Goal: Find contact information: Find contact information

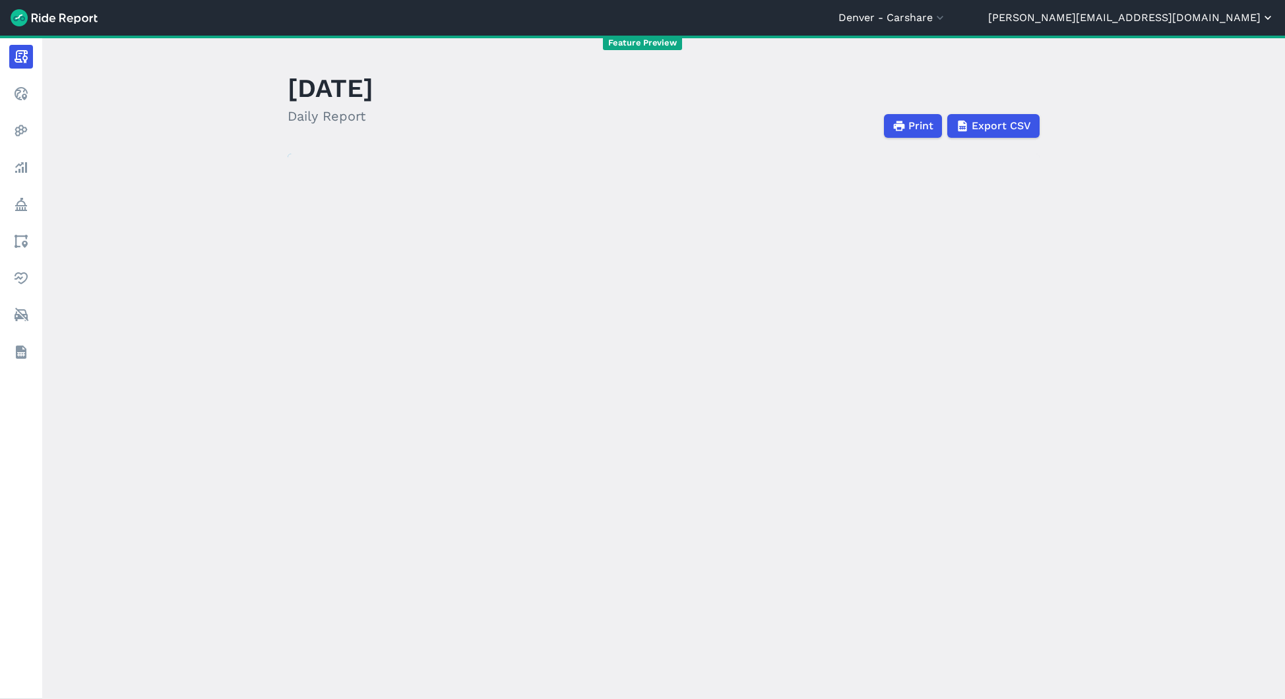
click at [1218, 19] on button "[PERSON_NAME][EMAIL_ADDRESS][DOMAIN_NAME]" at bounding box center [1131, 18] width 286 height 16
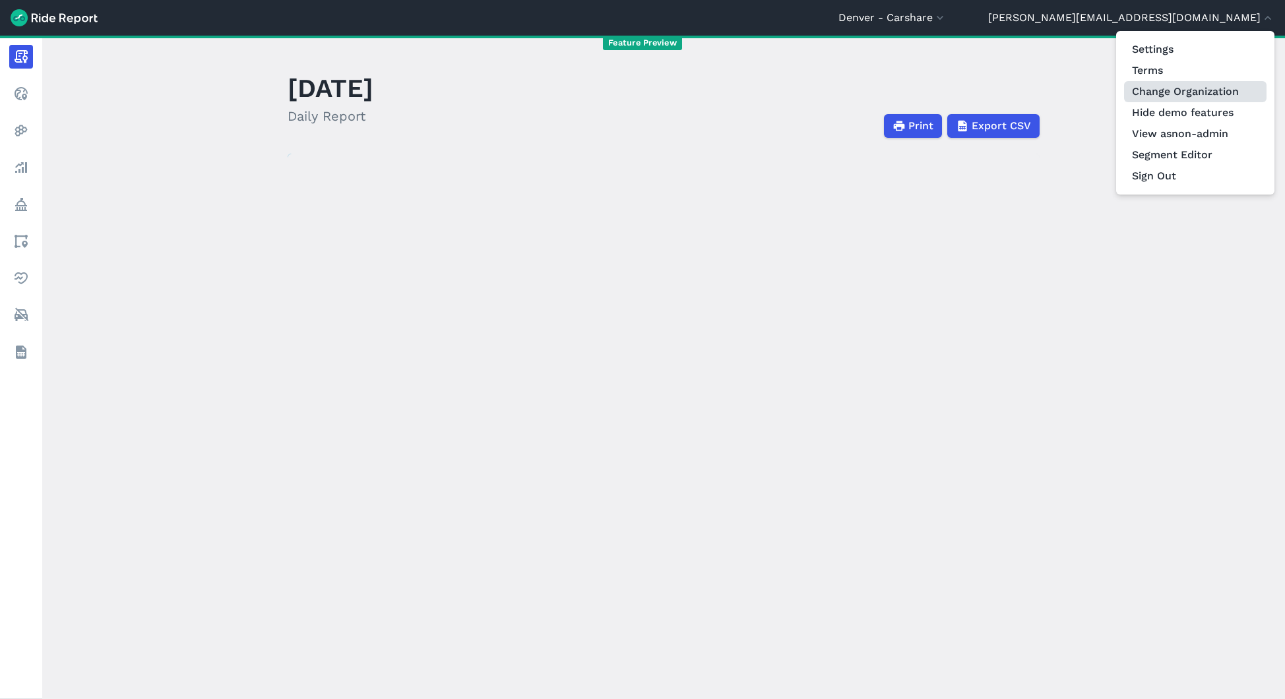
click at [1188, 93] on link "Change Organization" at bounding box center [1195, 91] width 142 height 21
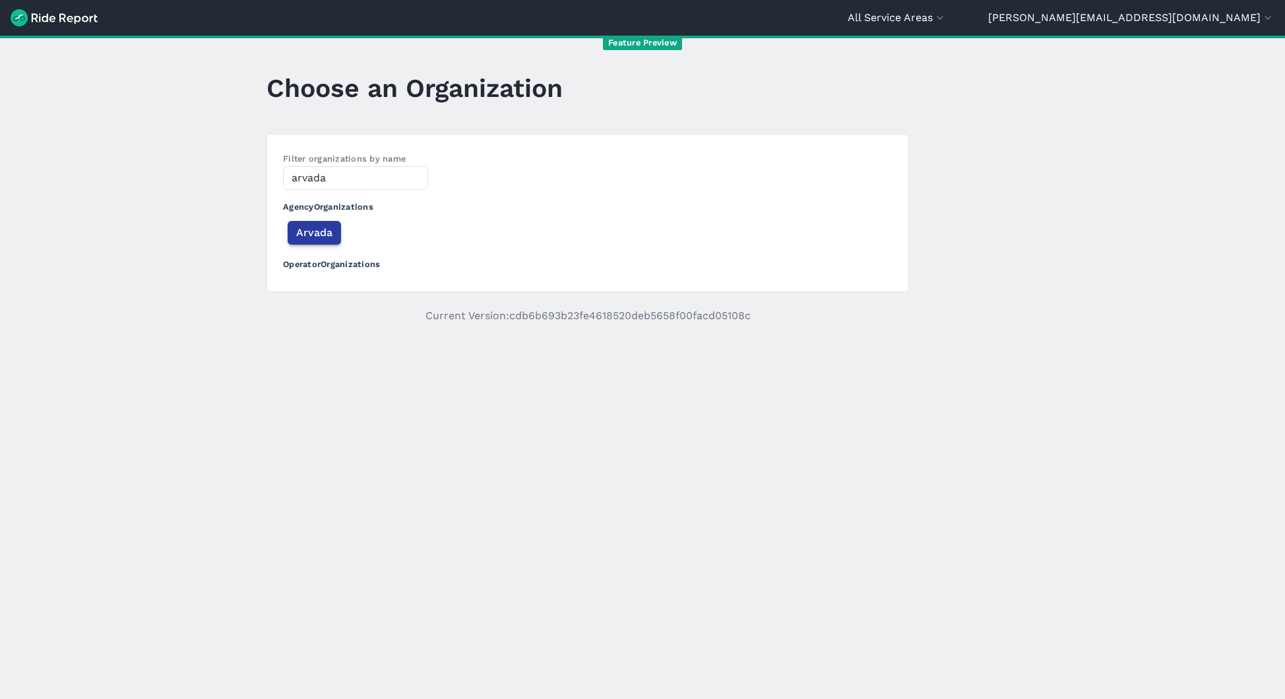
type input "arvada"
click at [309, 234] on span "Arvada" at bounding box center [314, 233] width 36 height 16
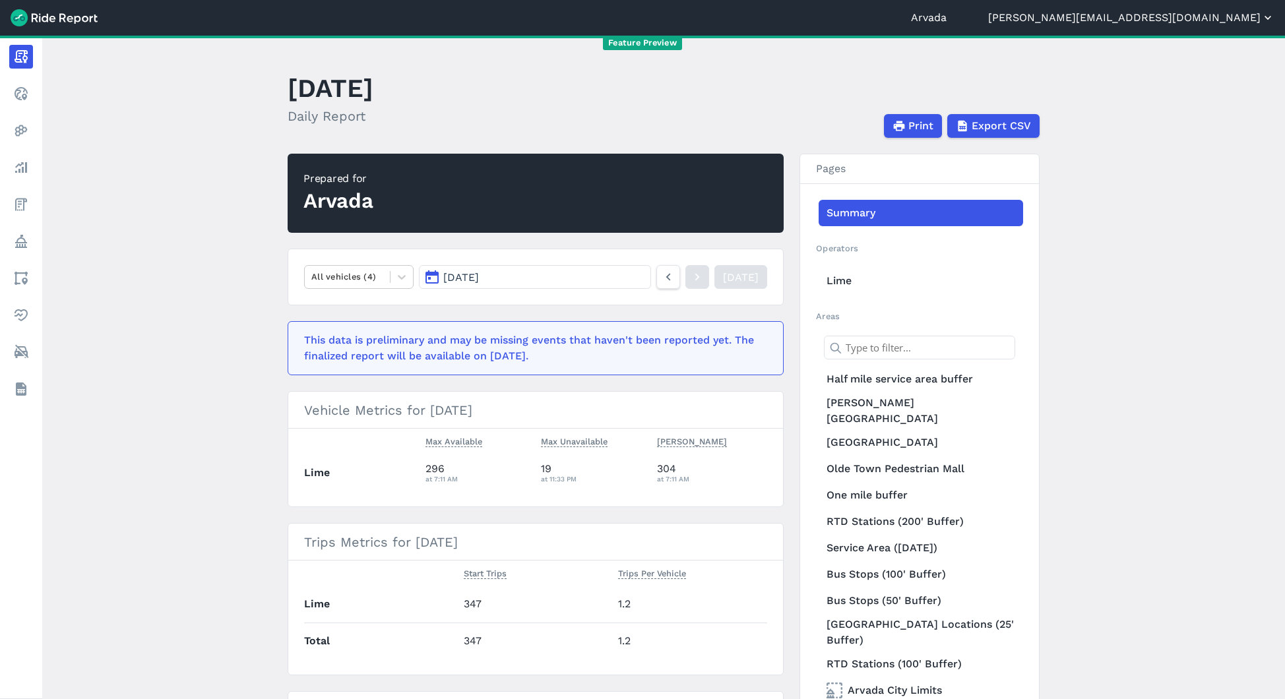
click at [1197, 22] on button "[PERSON_NAME][EMAIL_ADDRESS][DOMAIN_NAME]" at bounding box center [1131, 18] width 286 height 16
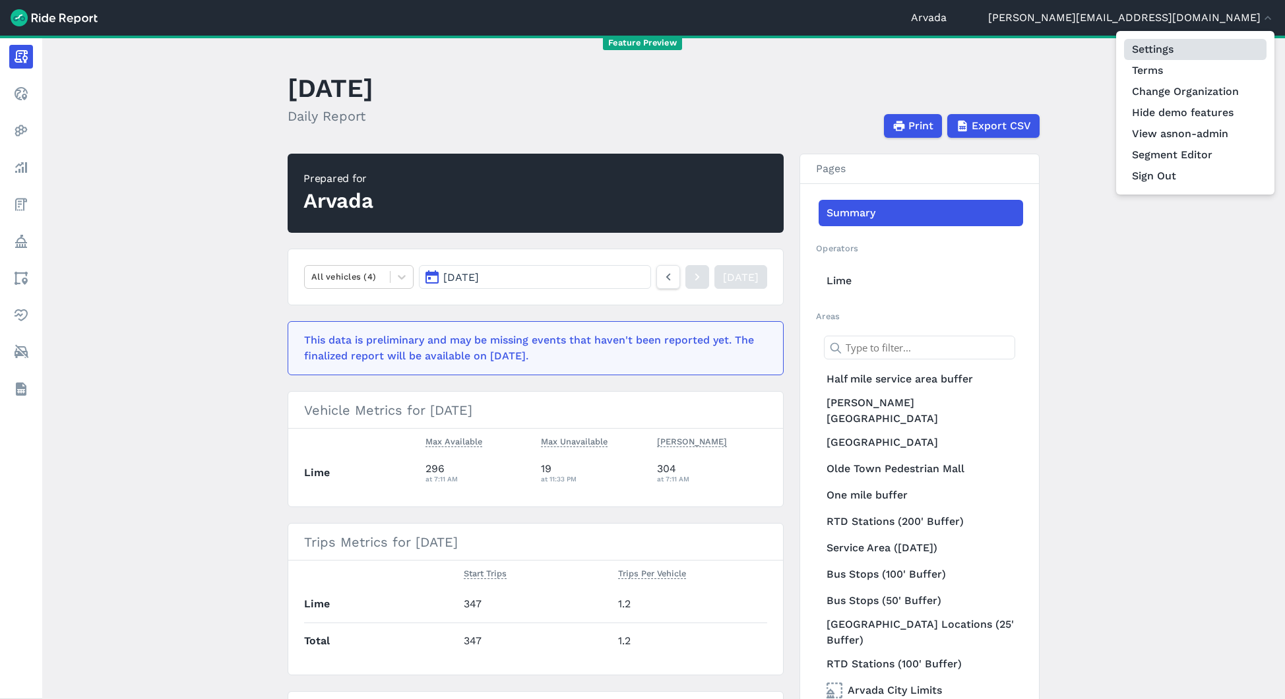
click at [1170, 46] on link "Settings" at bounding box center [1195, 49] width 142 height 21
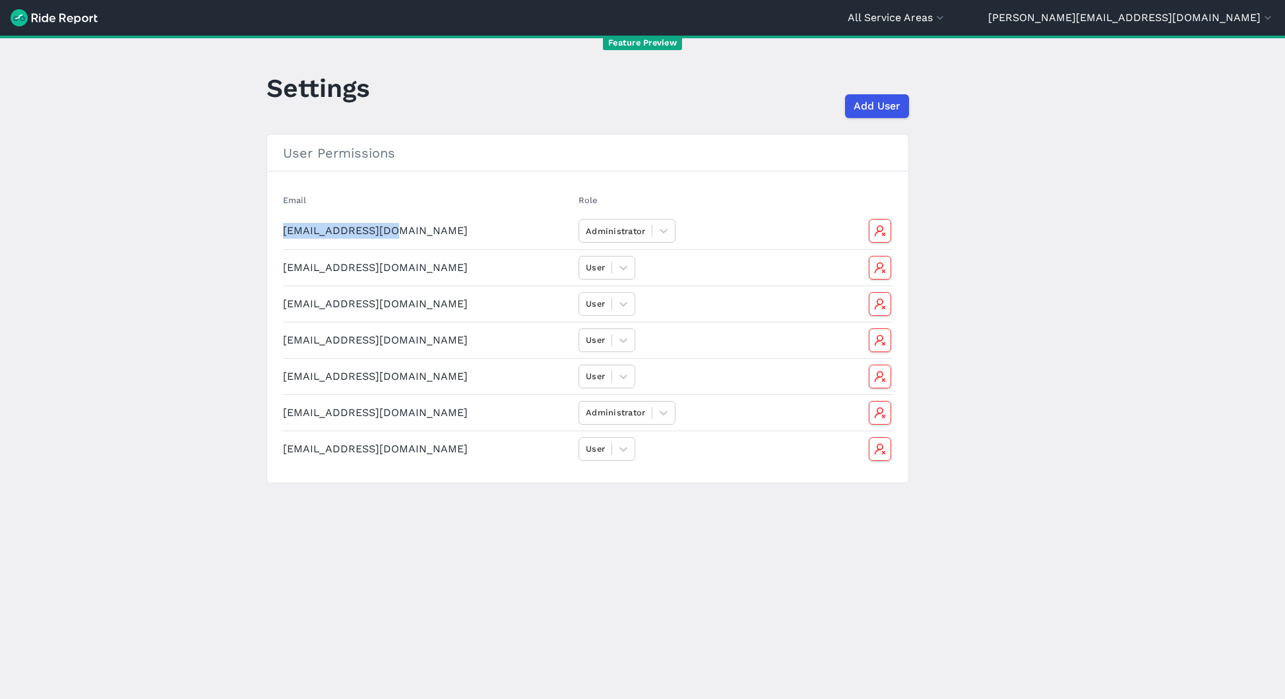
drag, startPoint x: 404, startPoint y: 235, endPoint x: 280, endPoint y: 235, distance: 124.0
click at [283, 235] on td "[EMAIL_ADDRESS][DOMAIN_NAME]" at bounding box center [428, 231] width 290 height 36
copy td "[EMAIL_ADDRESS][DOMAIN_NAME]"
drag, startPoint x: 414, startPoint y: 414, endPoint x: 281, endPoint y: 418, distance: 132.6
click at [283, 418] on td "[EMAIL_ADDRESS][DOMAIN_NAME]" at bounding box center [428, 412] width 290 height 36
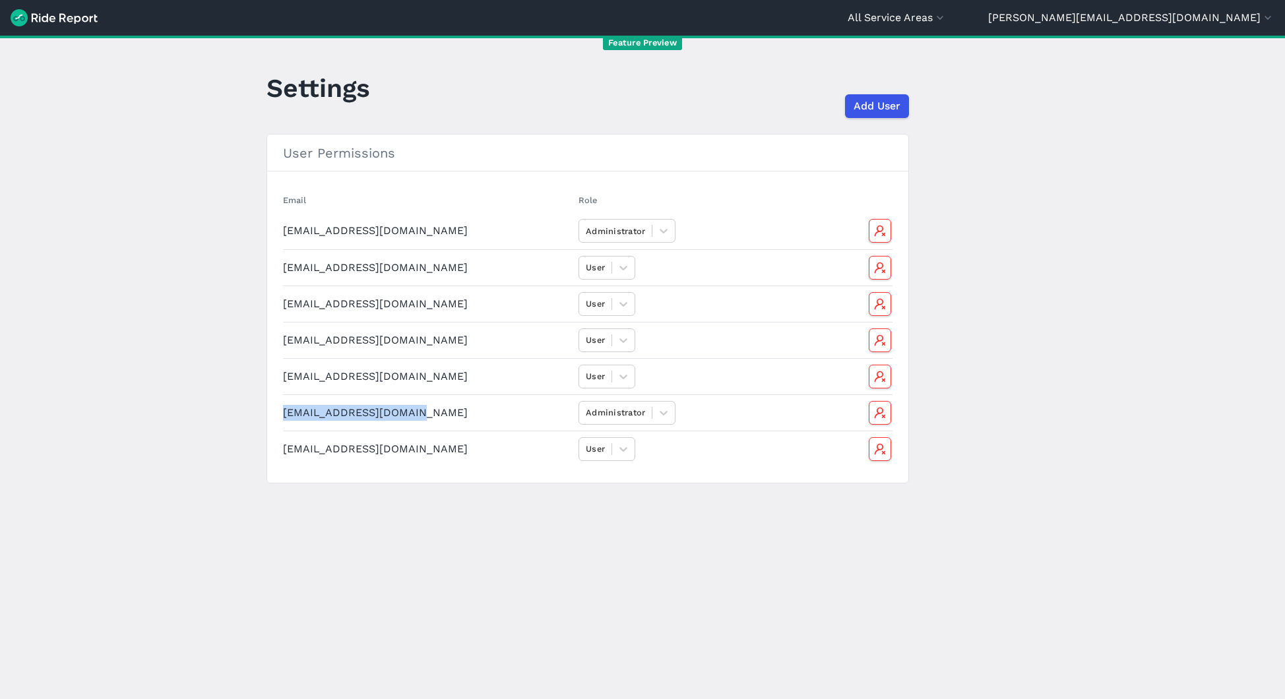
copy td "[EMAIL_ADDRESS][DOMAIN_NAME]"
